Goal: Task Accomplishment & Management: Complete application form

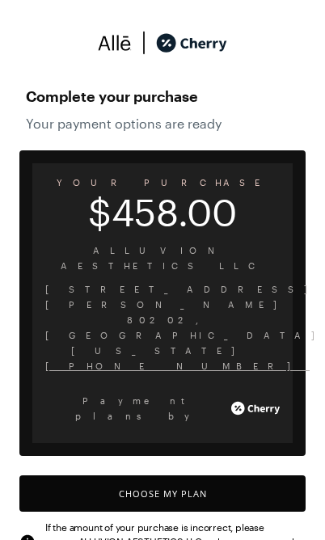
click at [174, 475] on button "Choose My Plan" at bounding box center [162, 493] width 286 height 36
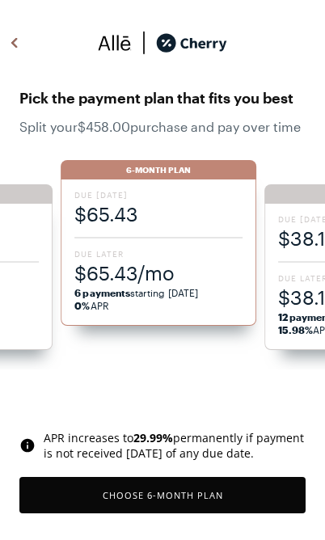
scroll to position [1336, 0]
click at [169, 251] on span "Due Later" at bounding box center [157, 253] width 167 height 11
click at [176, 495] on button "Choose 6 -Month Plan" at bounding box center [162, 495] width 286 height 36
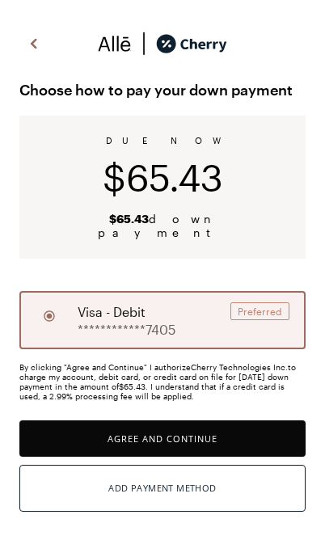
click at [189, 420] on button "Agree and Continue" at bounding box center [162, 438] width 286 height 36
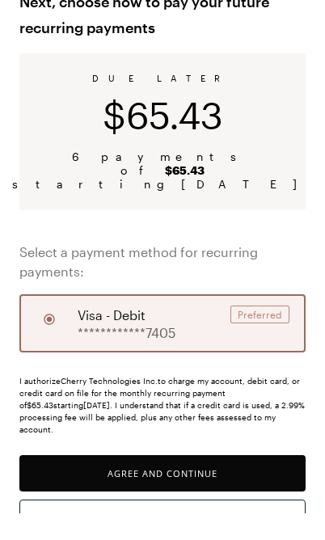
scroll to position [61, 0]
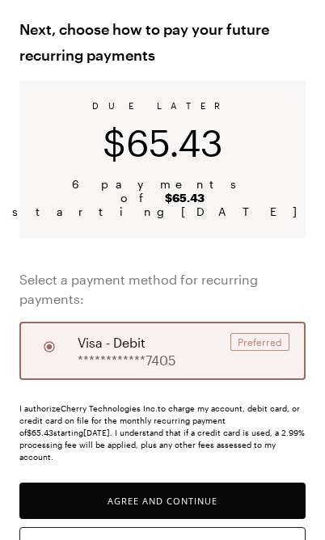
click at [175, 483] on button "Agree and Continue" at bounding box center [162, 501] width 286 height 36
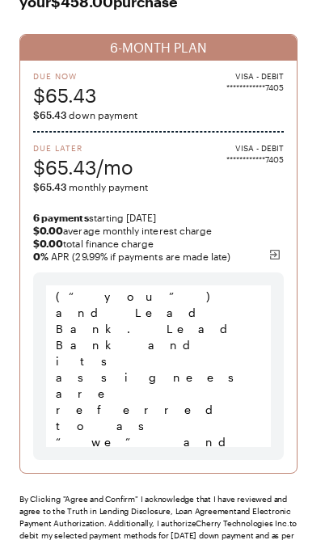
scroll to position [157, 0]
